Goal: Task Accomplishment & Management: Manage account settings

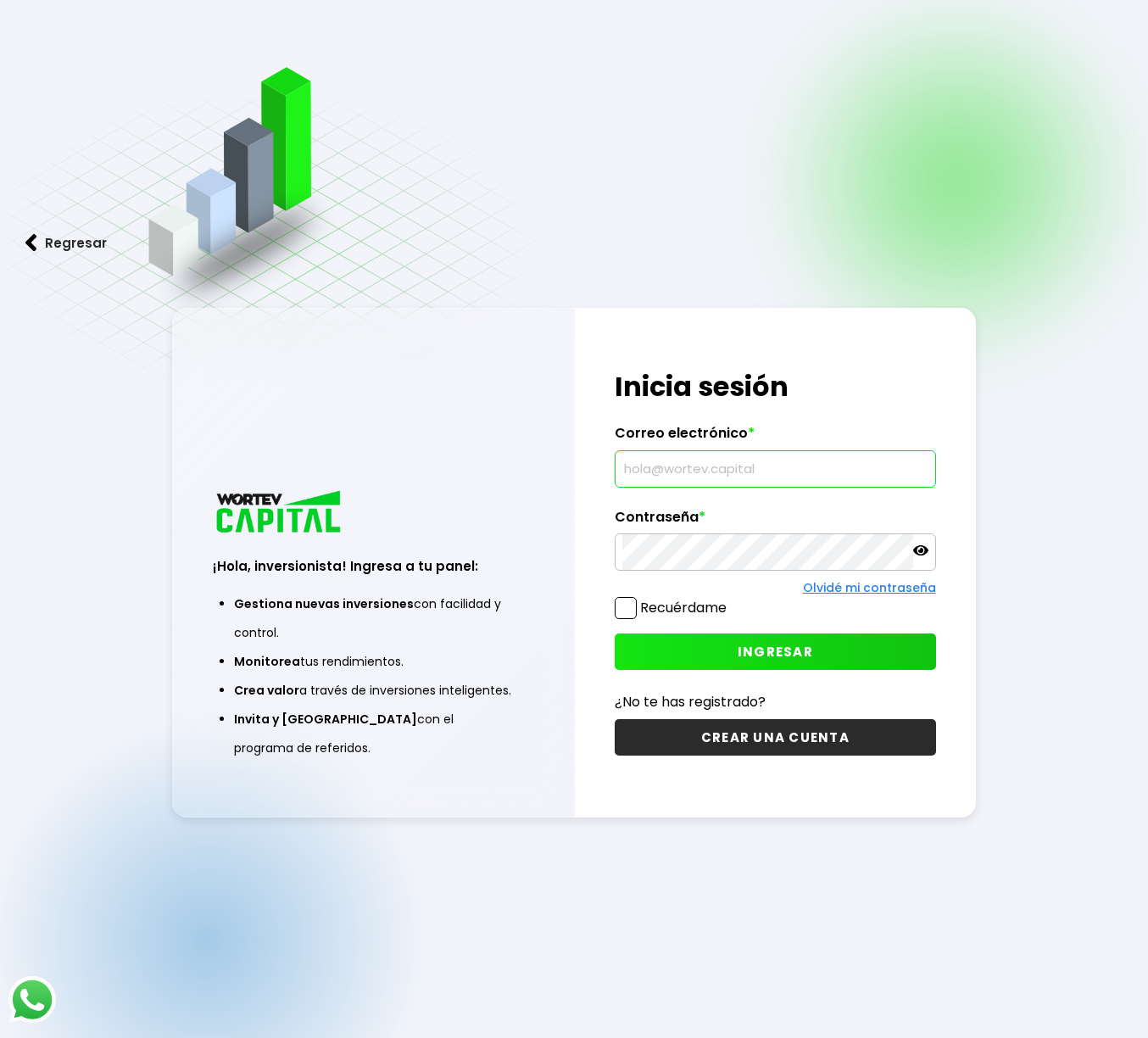
click at [641, 463] on input "text" at bounding box center [775, 469] width 305 height 36
type input "[EMAIL_ADDRESS][DOMAIN_NAME]"
click at [659, 634] on button "INGRESAR" at bounding box center [774, 651] width 320 height 36
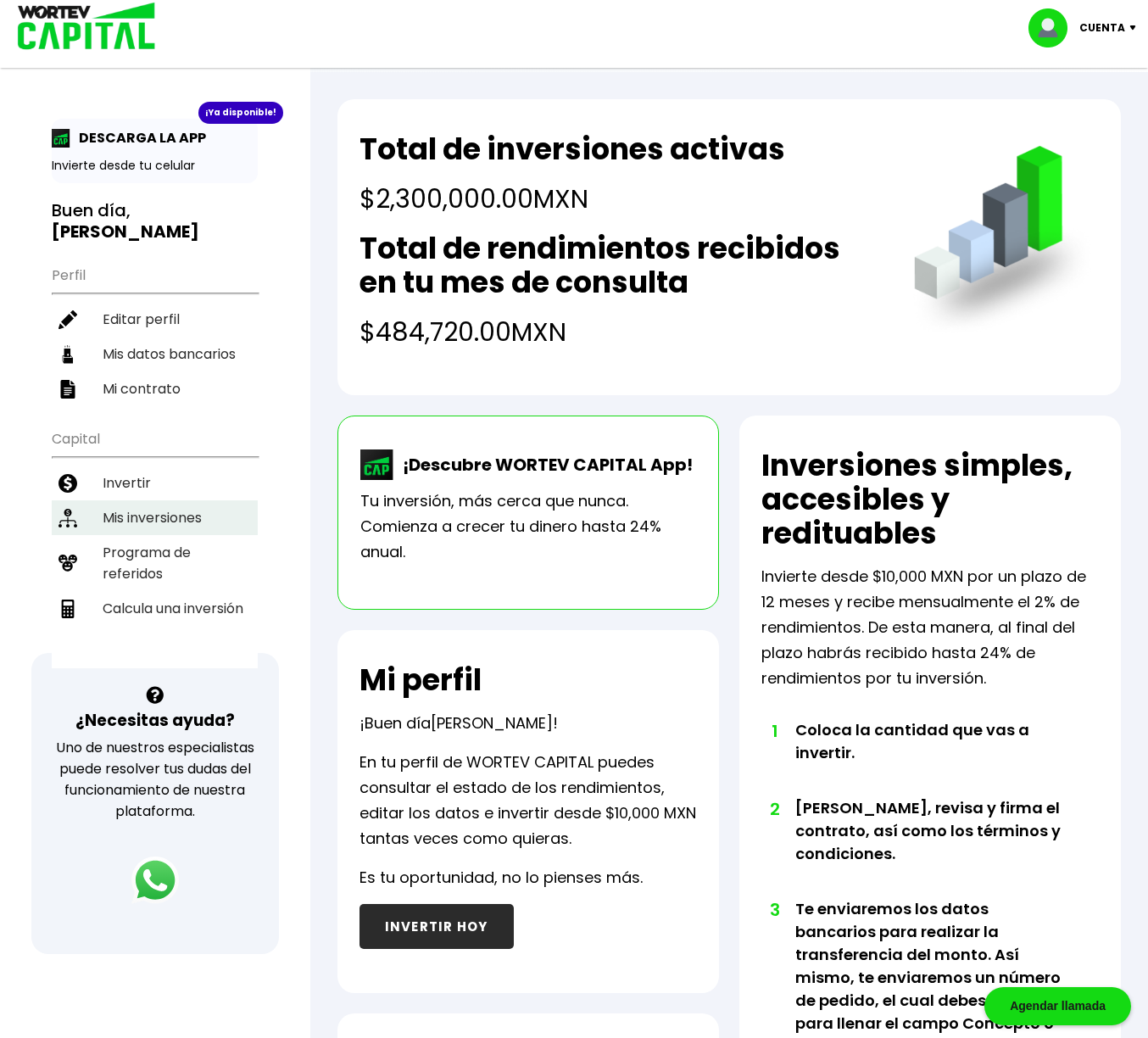
click at [131, 518] on li "Mis inversiones" at bounding box center [155, 518] width 206 height 35
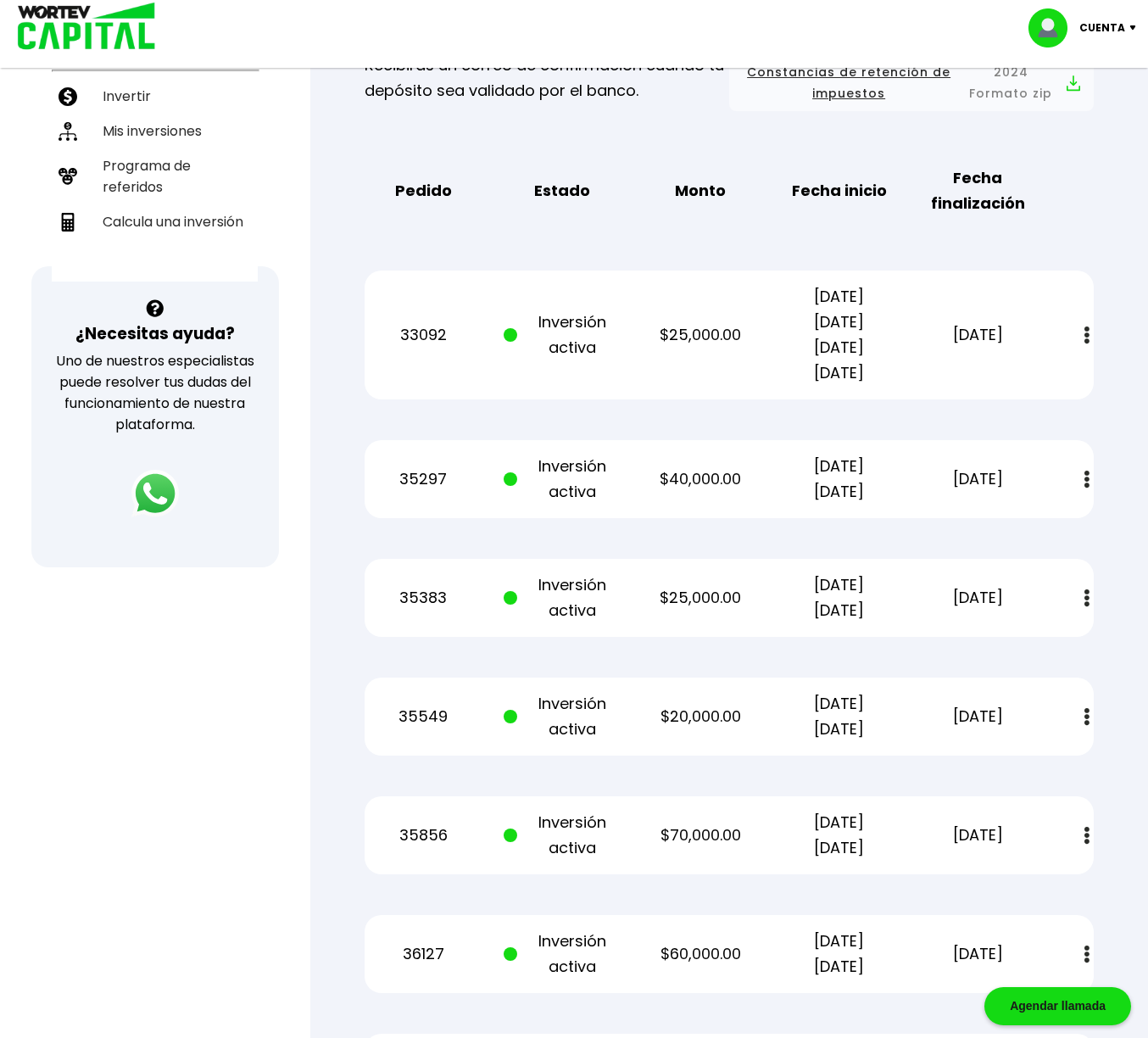
scroll to position [388, 0]
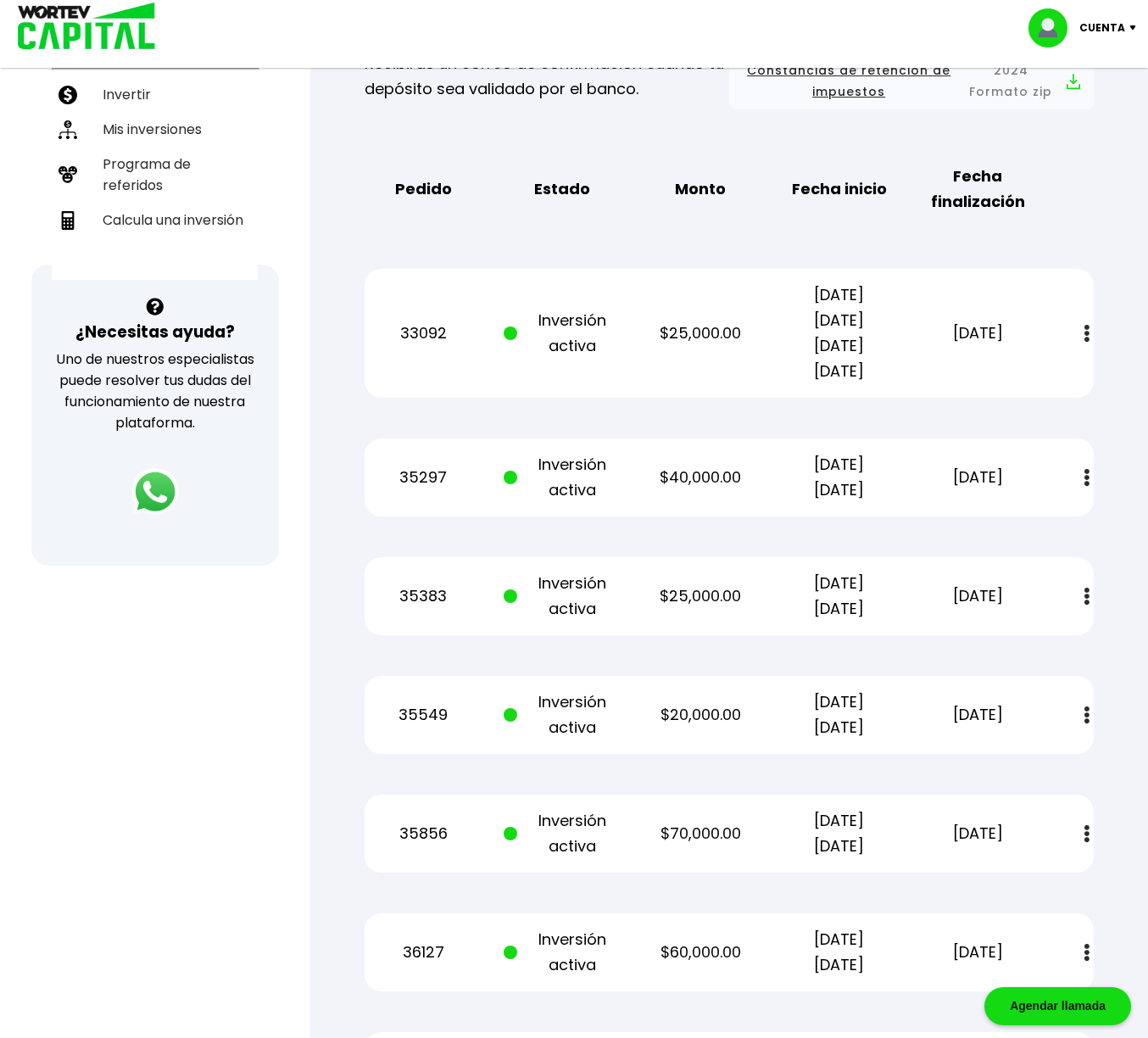
click at [1090, 336] on button at bounding box center [1087, 333] width 23 height 36
click at [1044, 380] on img at bounding box center [1047, 379] width 14 height 17
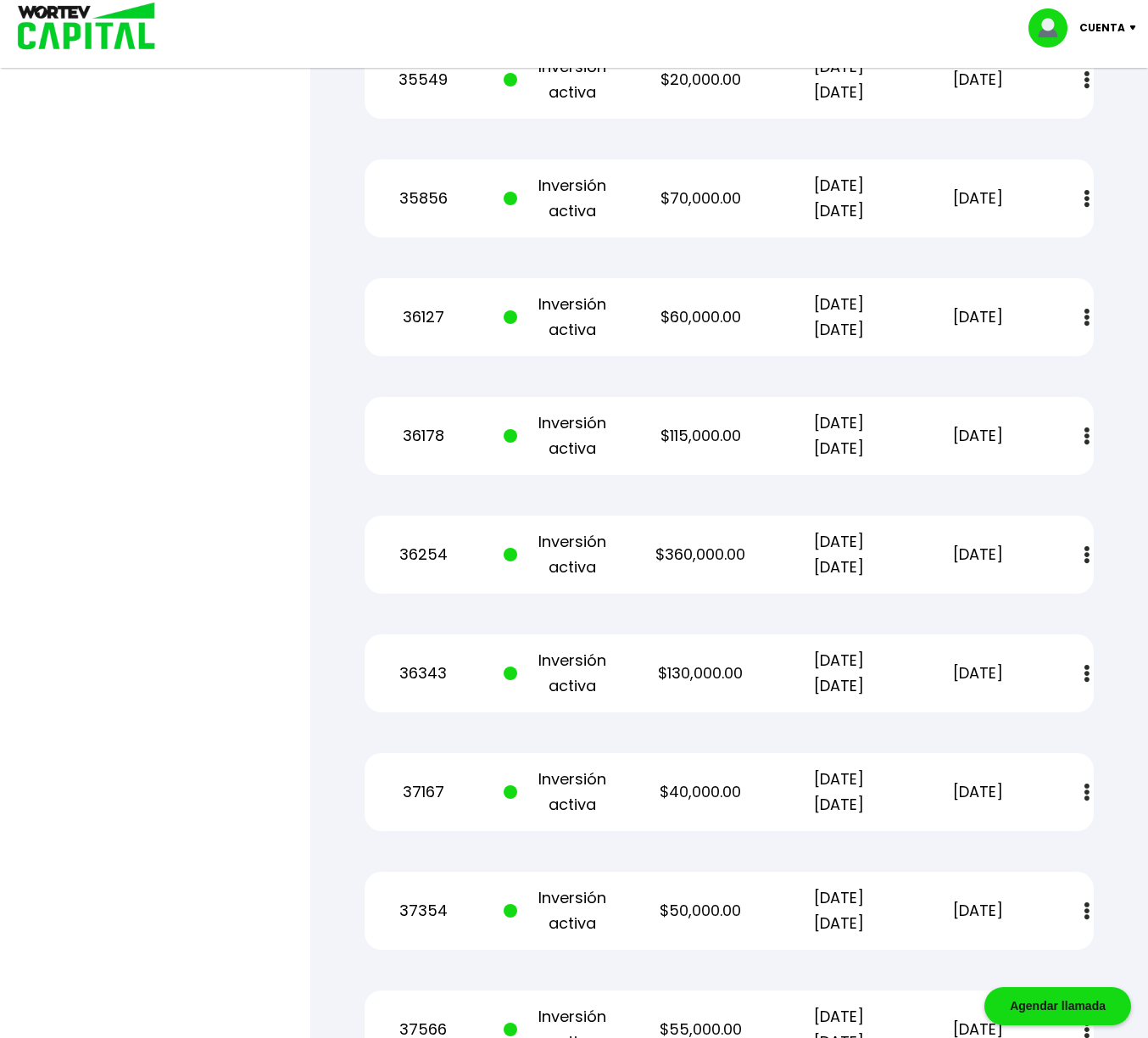
scroll to position [1025, 0]
click at [1088, 674] on img at bounding box center [1087, 672] width 5 height 18
click at [1050, 720] on img at bounding box center [1047, 718] width 14 height 17
click at [1134, 29] on img at bounding box center [1137, 27] width 23 height 5
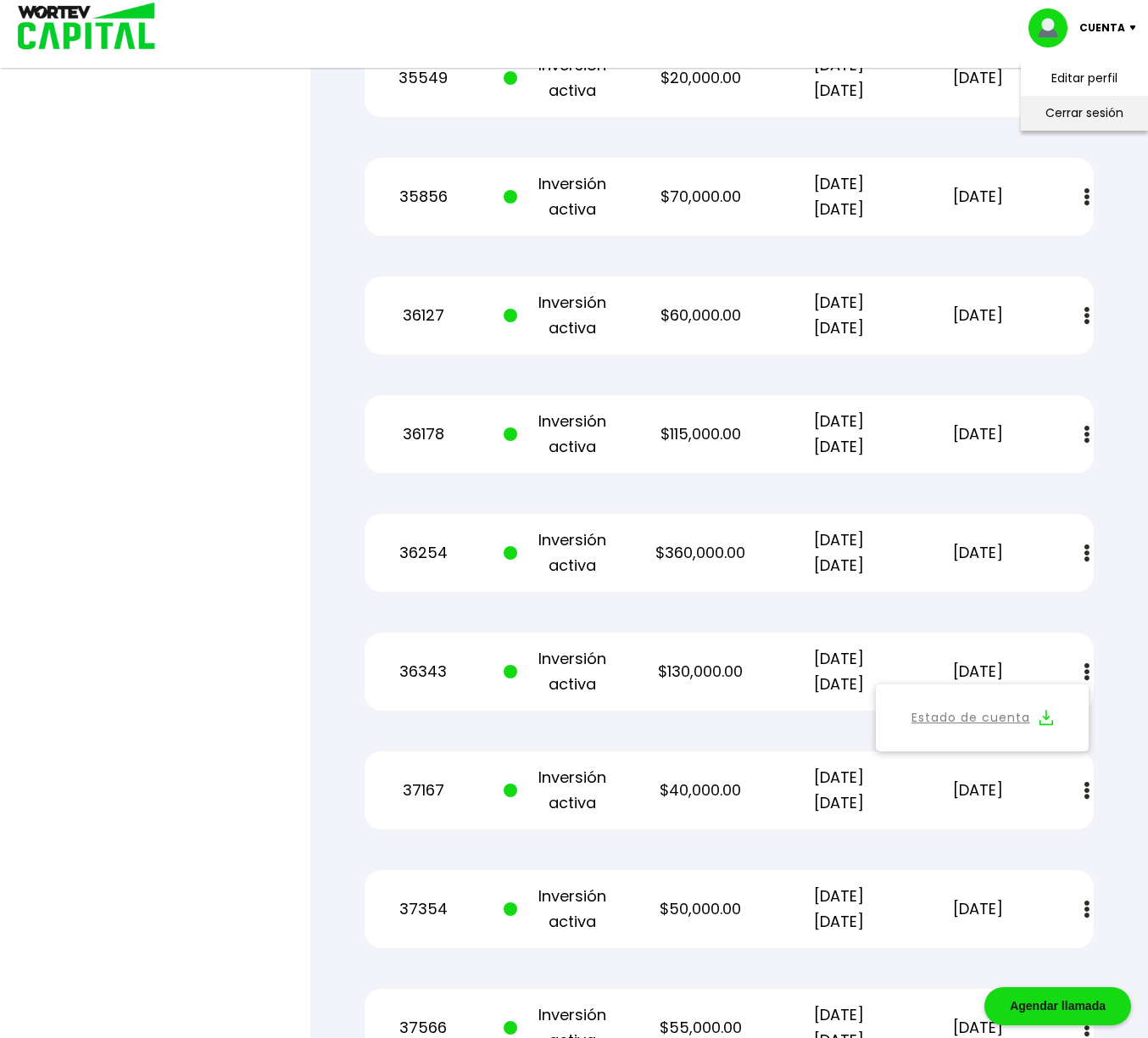
click at [1101, 115] on li "Cerrar sesión" at bounding box center [1084, 113] width 135 height 35
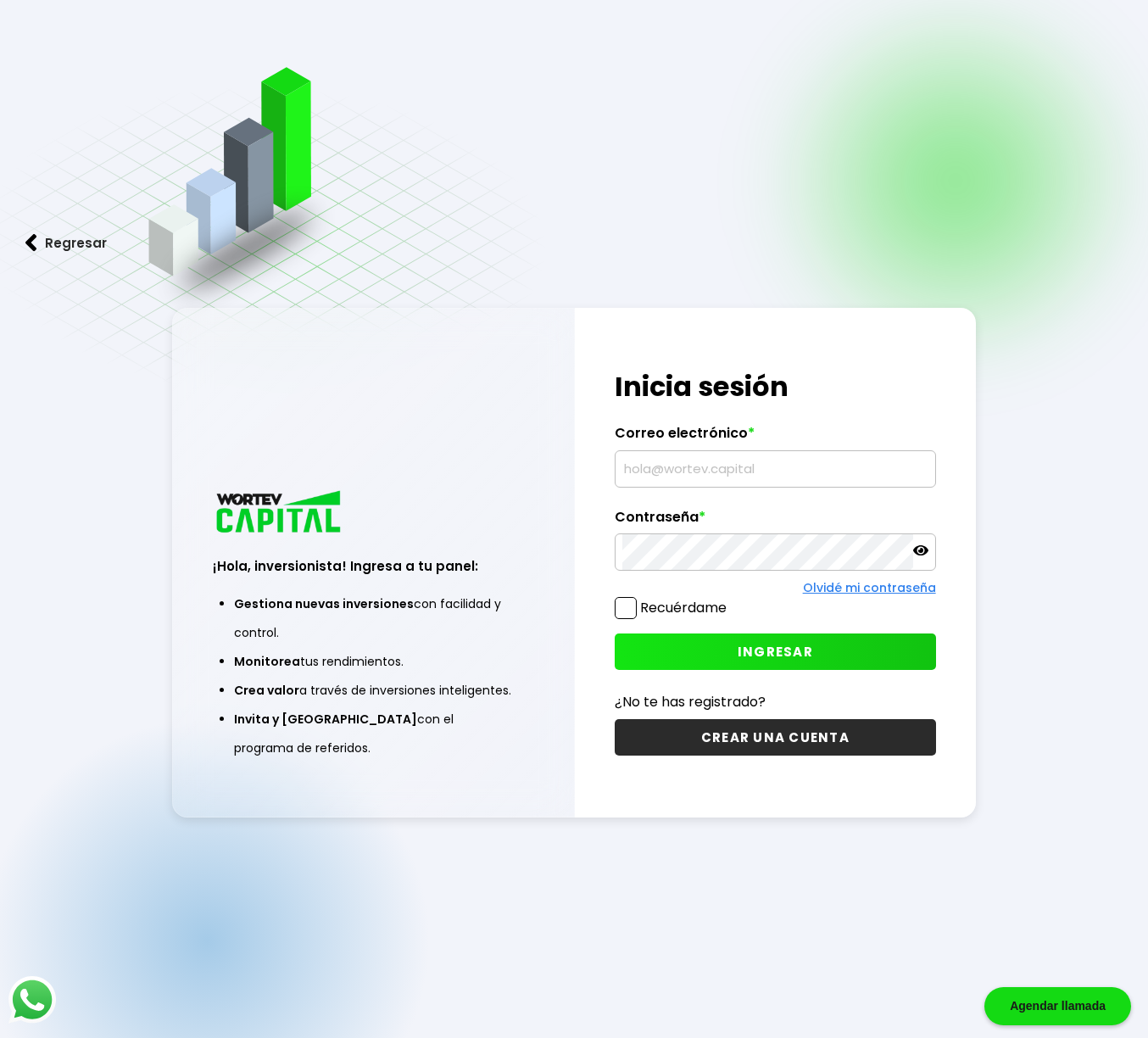
click at [692, 460] on input "text" at bounding box center [775, 469] width 305 height 36
type input "laura_ortiz62@hotmail.com"
click at [726, 650] on button "INGRESAR" at bounding box center [774, 651] width 320 height 36
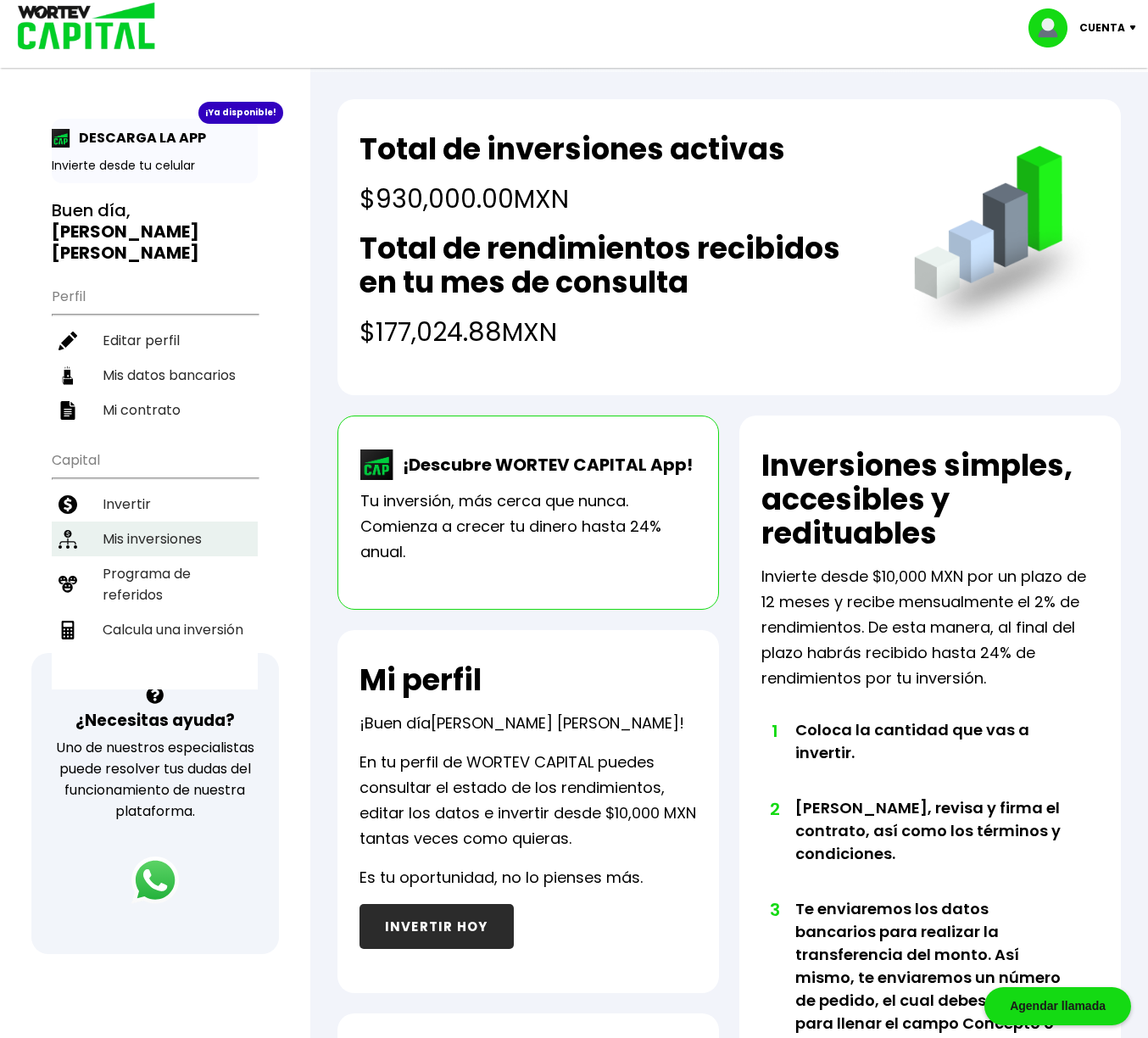
click at [166, 521] on li "Mis inversiones" at bounding box center [155, 539] width 206 height 35
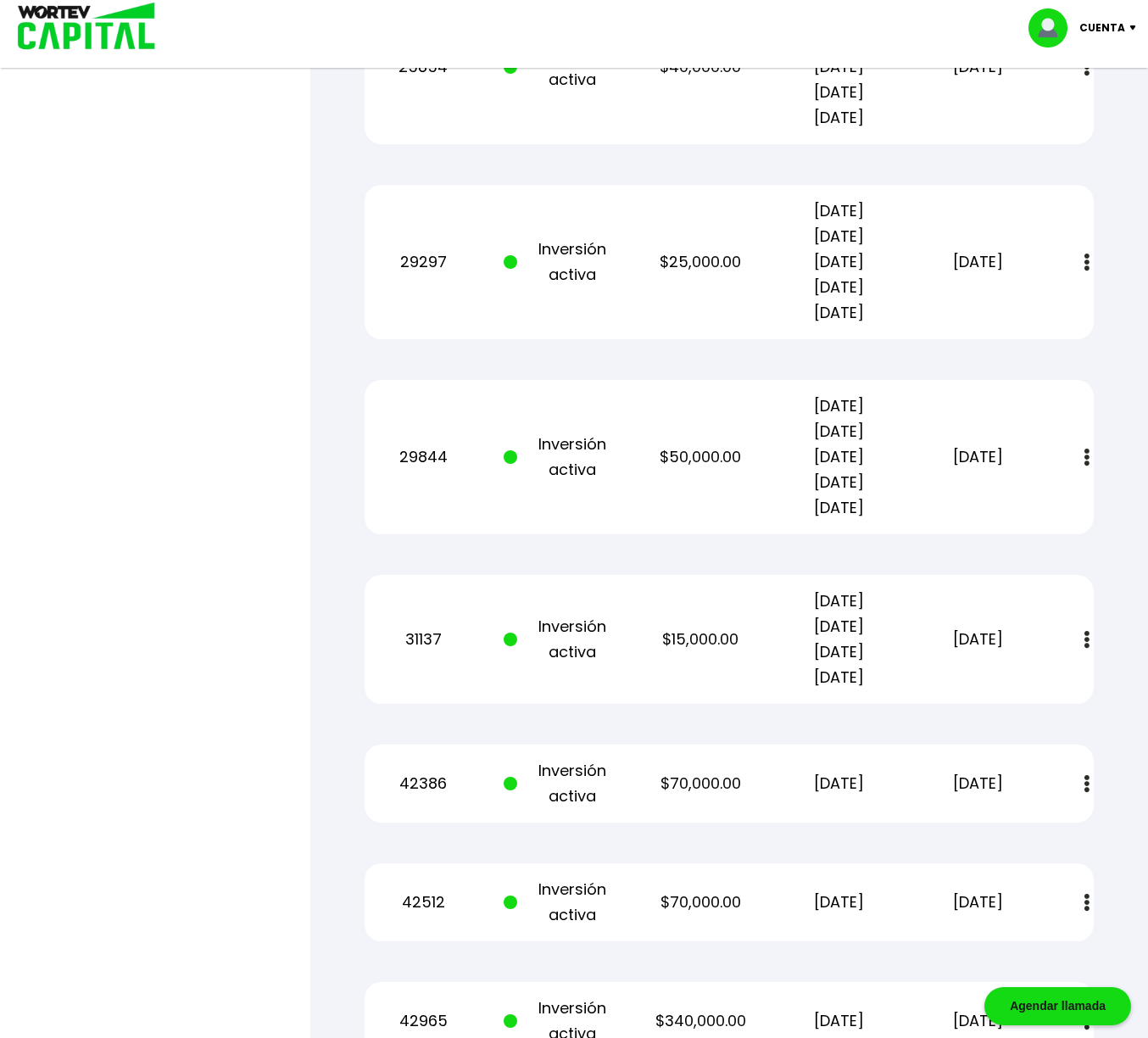
scroll to position [1113, 0]
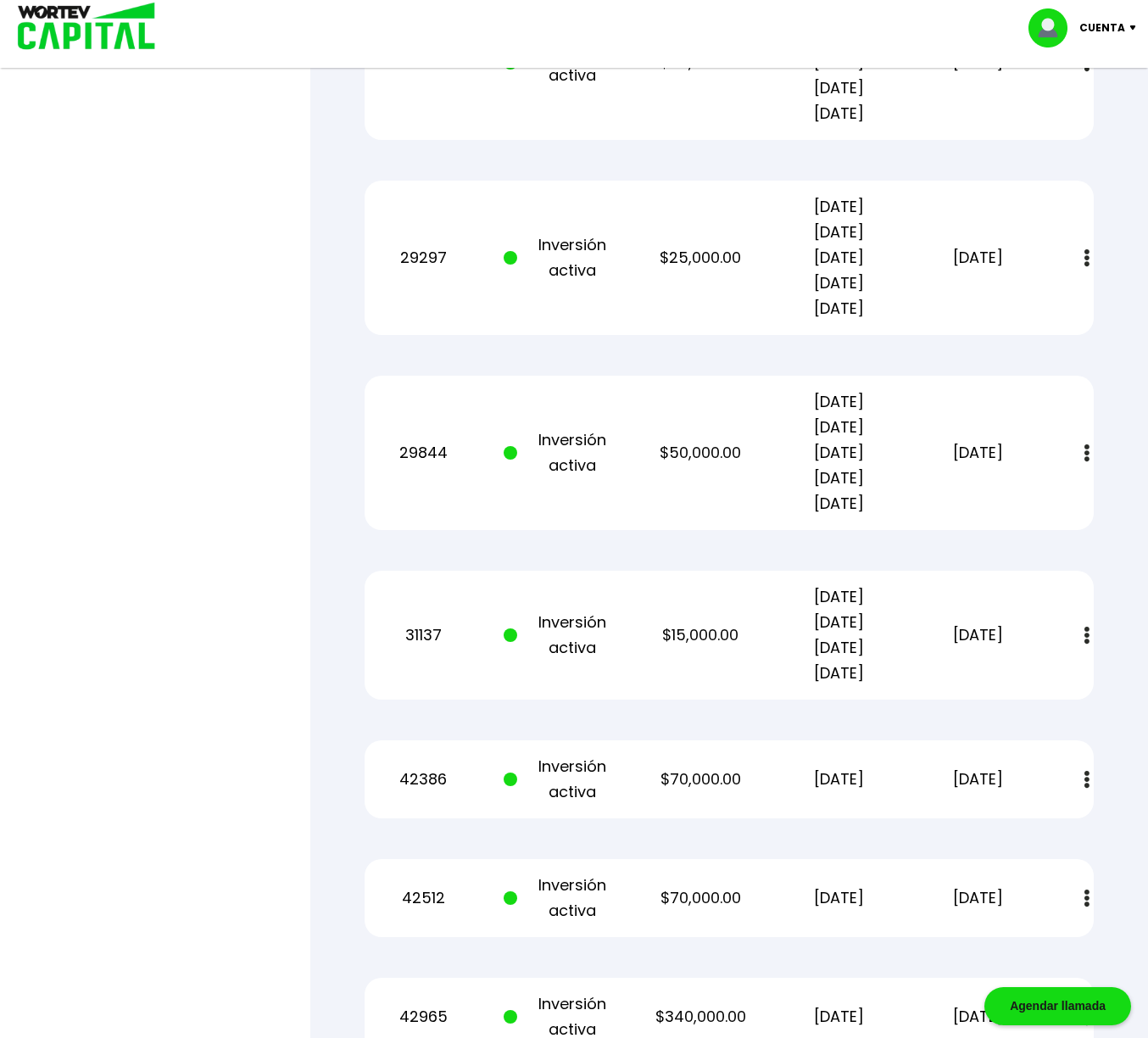
click at [1088, 637] on img at bounding box center [1087, 635] width 5 height 18
click at [1040, 684] on img at bounding box center [1047, 681] width 14 height 17
click at [1133, 32] on div "Cuenta" at bounding box center [1088, 28] width 120 height 39
click at [1086, 112] on li "Cerrar sesión" at bounding box center [1084, 113] width 135 height 35
